Goal: Task Accomplishment & Management: Use online tool/utility

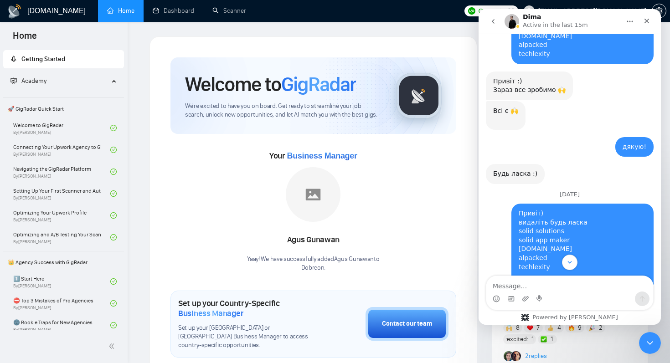
scroll to position [782, 0]
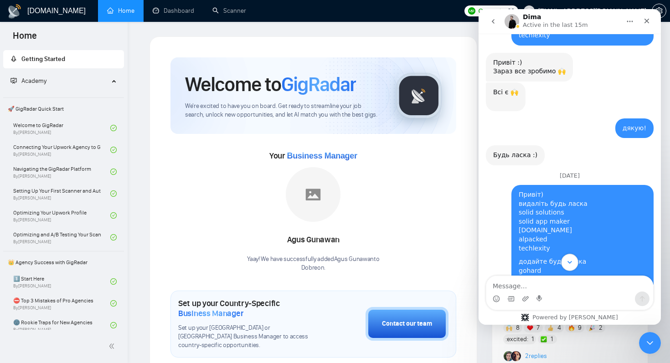
click at [569, 264] on icon "Scroll to bottom" at bounding box center [569, 262] width 8 height 8
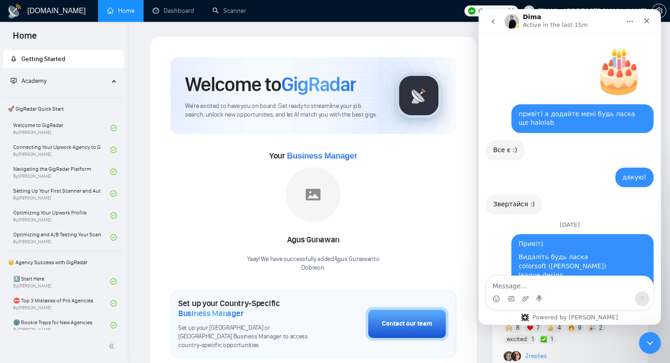
scroll to position [9535, 0]
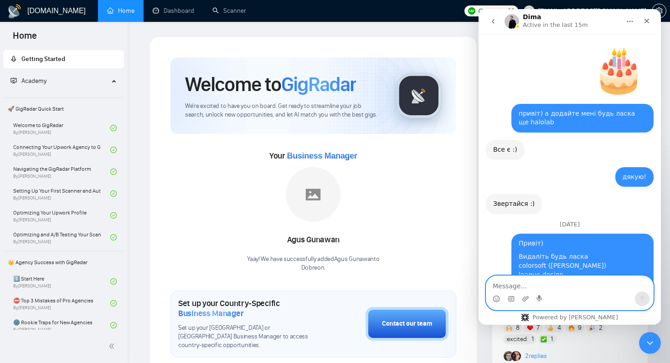
click at [565, 287] on textarea "Message…" at bounding box center [569, 283] width 167 height 15
type textarea "дякушкі!"
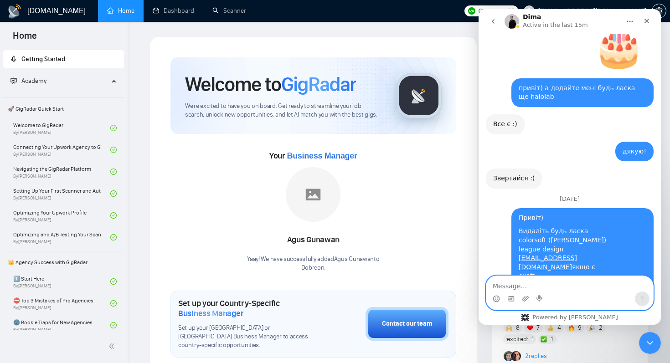
scroll to position [9562, 0]
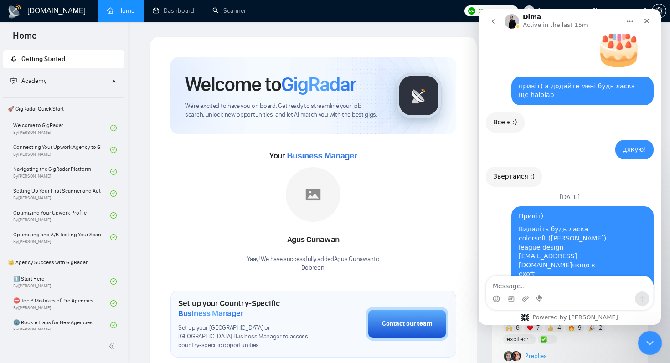
click at [653, 338] on icon "Close Intercom Messenger" at bounding box center [648, 341] width 11 height 11
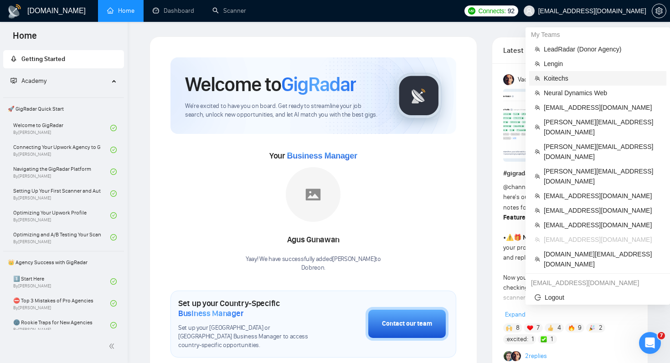
click at [579, 82] on span "Koitechs" at bounding box center [602, 78] width 117 height 10
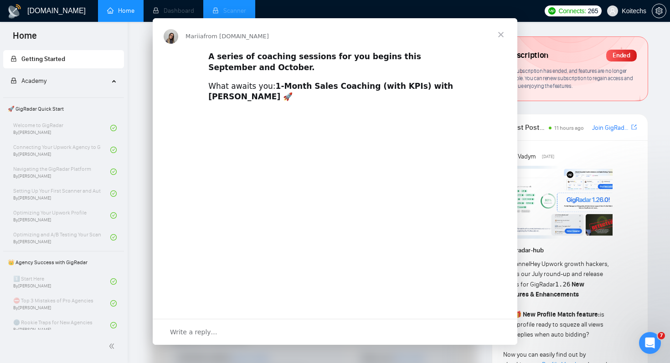
click at [226, 7] on body "Mariia from [DOMAIN_NAME] A series of coaching sessions for you begins this Sep…" at bounding box center [335, 182] width 663 height 356
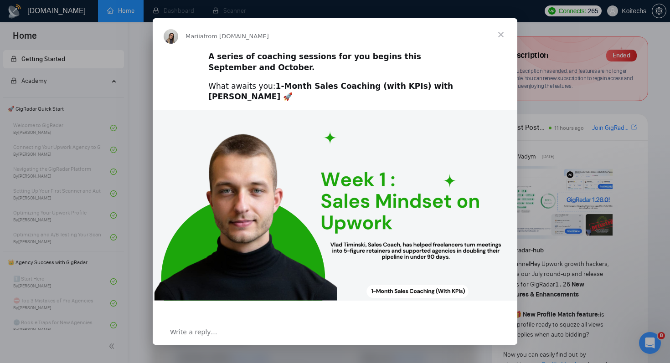
click at [502, 33] on span "Close" at bounding box center [500, 34] width 33 height 33
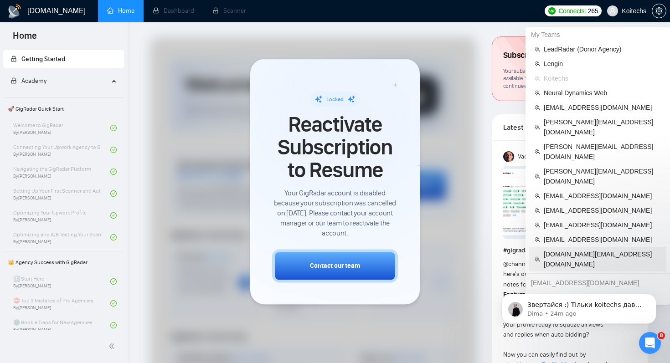
click at [570, 249] on span "[DOMAIN_NAME][EMAIL_ADDRESS][DOMAIN_NAME]" at bounding box center [602, 259] width 117 height 20
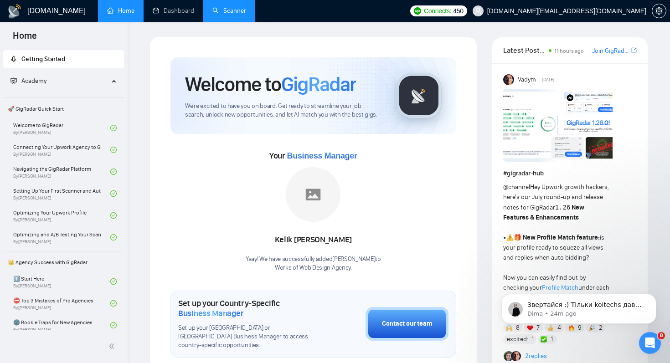
click at [224, 14] on link "Scanner" at bounding box center [229, 11] width 34 height 8
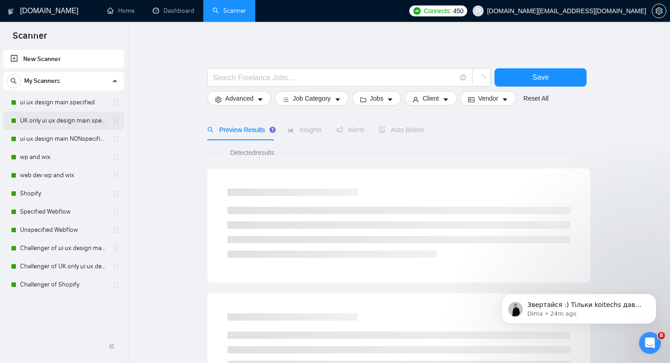
click at [78, 124] on link "UK only ui ux design main specified" at bounding box center [63, 121] width 87 height 18
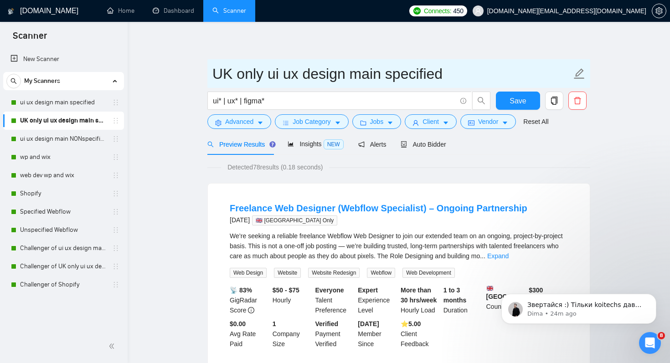
drag, startPoint x: 214, startPoint y: 73, endPoint x: 344, endPoint y: 76, distance: 130.8
click at [344, 76] on input "UK only ui ux design main specified" at bounding box center [391, 73] width 359 height 23
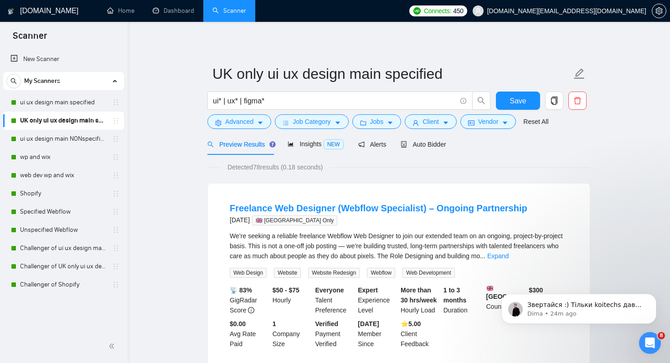
click at [475, 143] on div "Preview Results Insights NEW Alerts Auto Bidder" at bounding box center [398, 144] width 383 height 21
click at [433, 144] on span "Auto Bidder" at bounding box center [423, 144] width 45 height 7
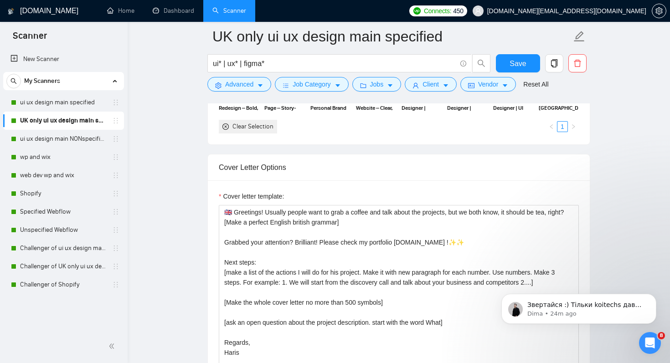
scroll to position [989, 0]
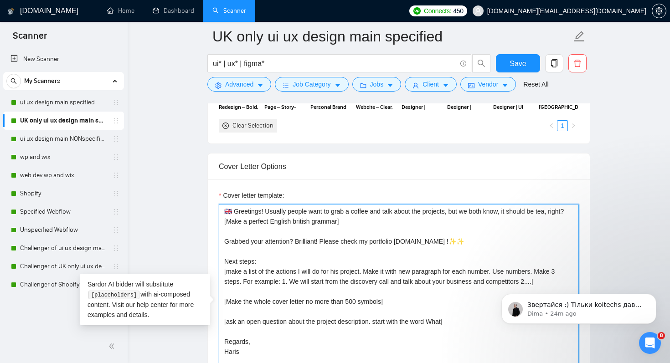
drag, startPoint x: 246, startPoint y: 220, endPoint x: 220, endPoint y: 210, distance: 27.8
click at [220, 210] on textarea "🇬🇧 Greetings! Usually people want to grab a coffee and talk about the projects,…" at bounding box center [399, 306] width 360 height 205
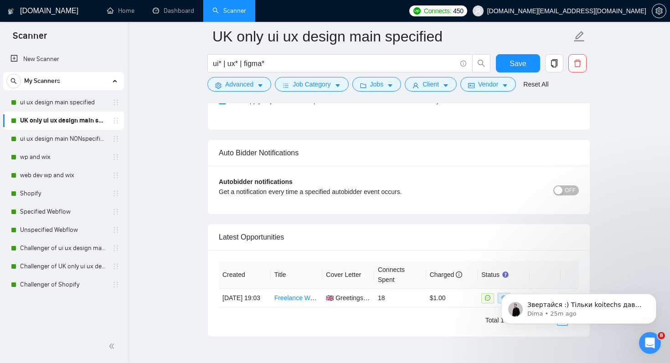
scroll to position [2216, 0]
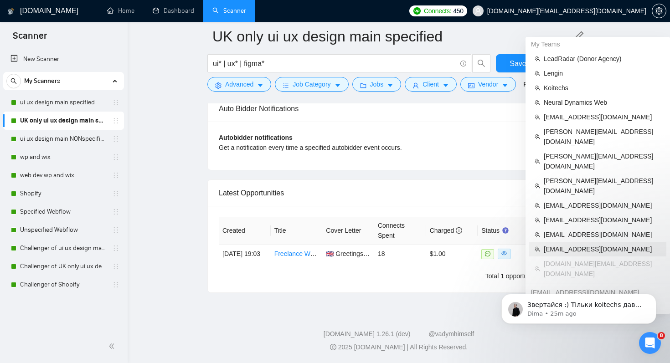
click at [571, 244] on span "[EMAIL_ADDRESS][DOMAIN_NAME]" at bounding box center [602, 249] width 117 height 10
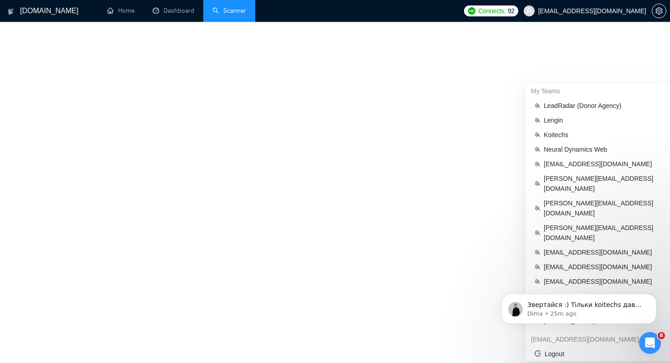
scroll to position [391, 0]
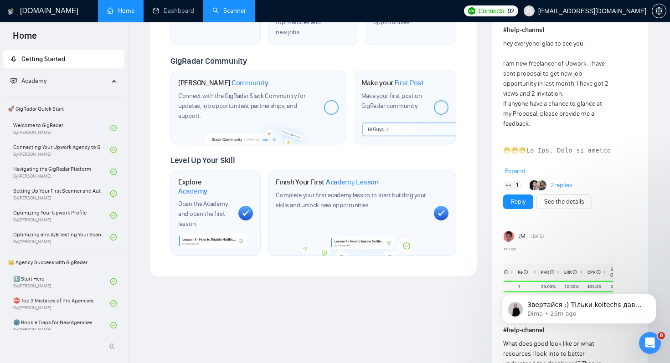
click at [240, 10] on link "Scanner" at bounding box center [229, 11] width 34 height 8
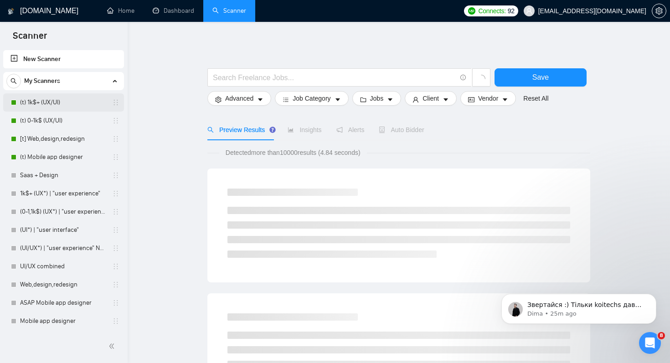
click at [66, 105] on link "(t) 1k$+ (UX/UI)" at bounding box center [63, 102] width 87 height 18
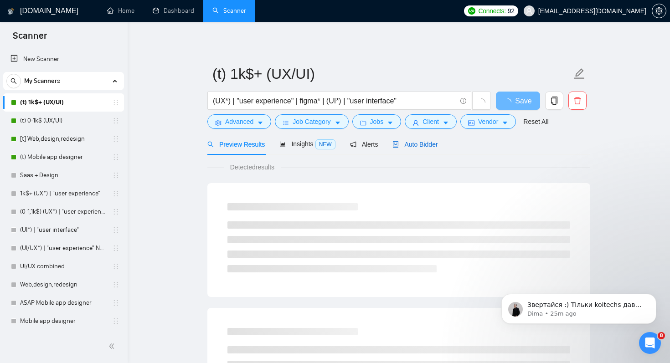
click at [424, 142] on span "Auto Bidder" at bounding box center [414, 144] width 45 height 7
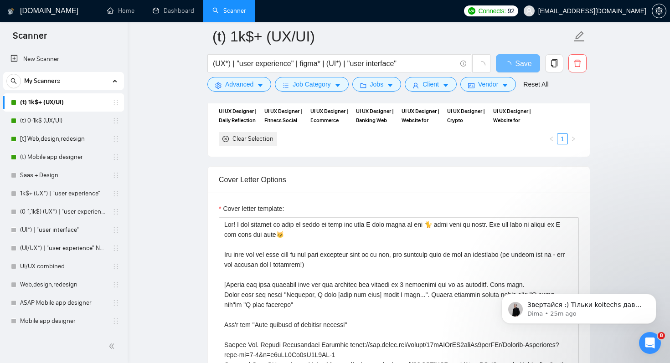
scroll to position [887, 0]
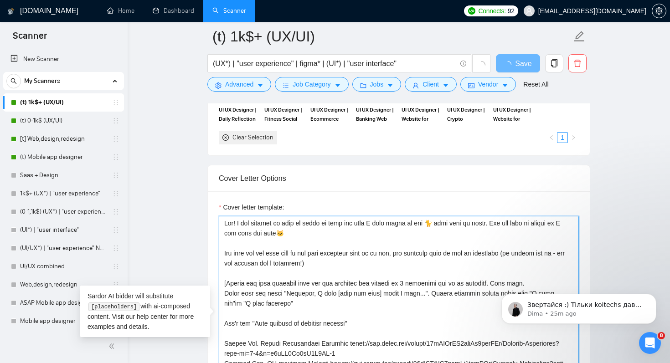
drag, startPoint x: 223, startPoint y: 222, endPoint x: 392, endPoint y: 273, distance: 176.5
click at [392, 273] on textarea "Cover letter template:" at bounding box center [399, 318] width 360 height 205
